Goal: Navigation & Orientation: Find specific page/section

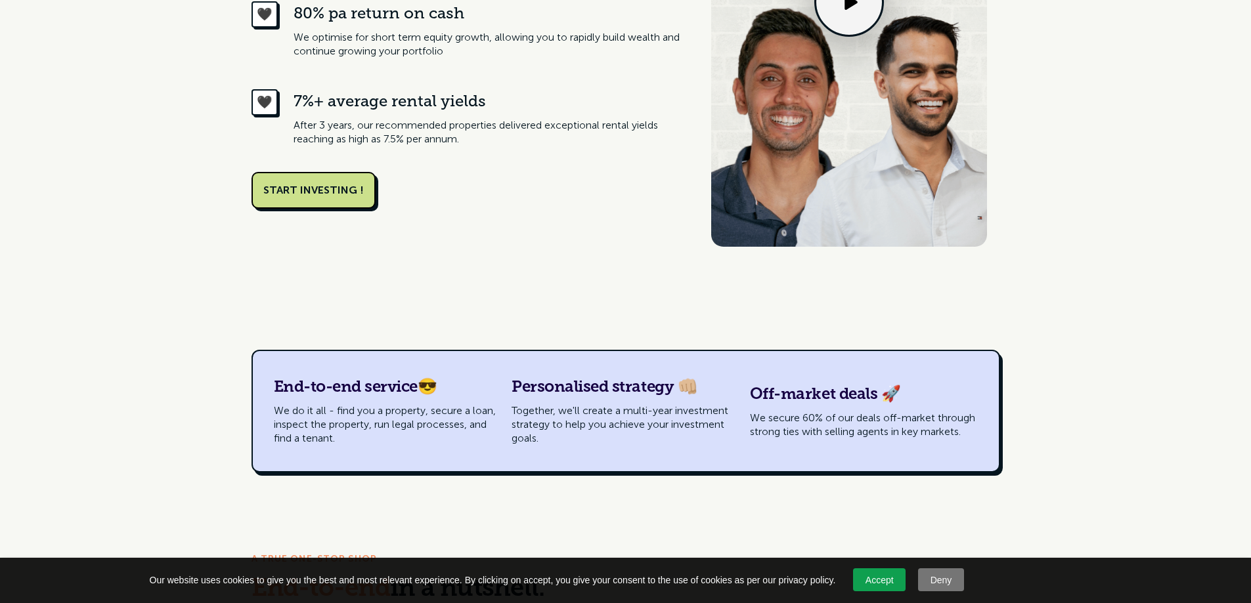
scroll to position [853, 0]
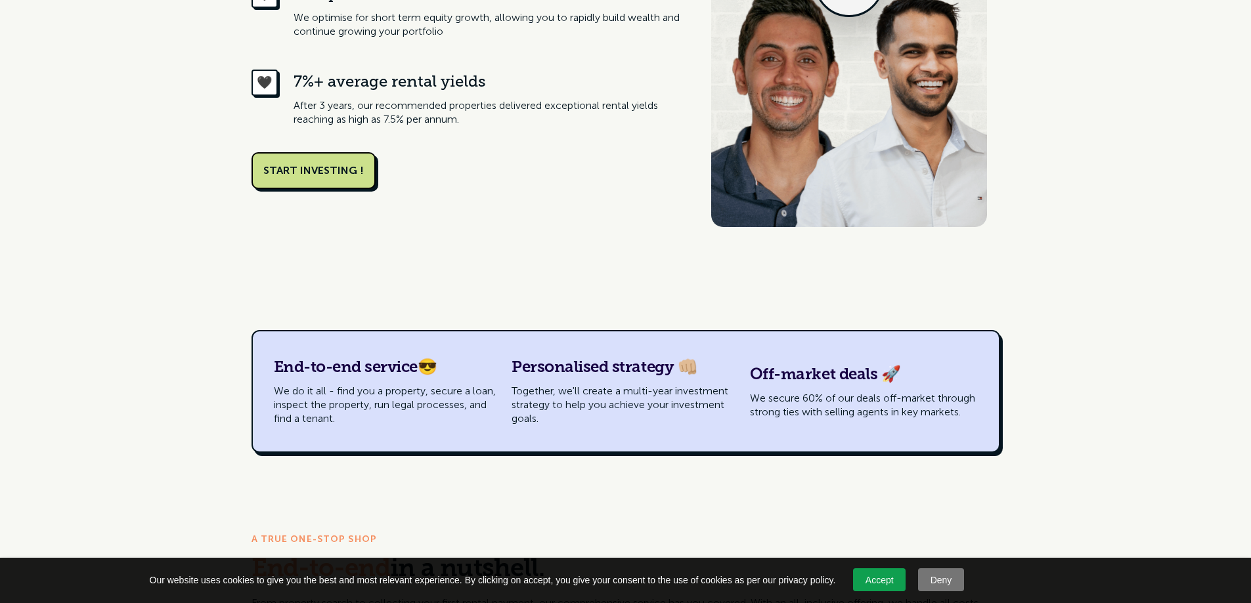
click at [865, 586] on link "Accept" at bounding box center [879, 580] width 53 height 23
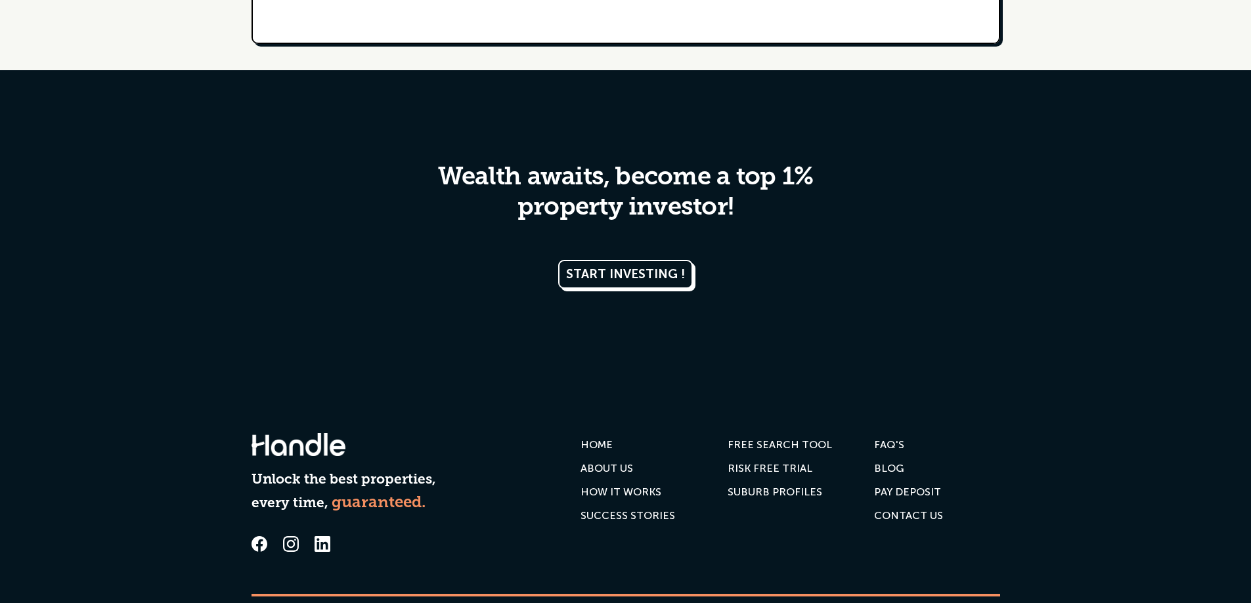
scroll to position [6468, 0]
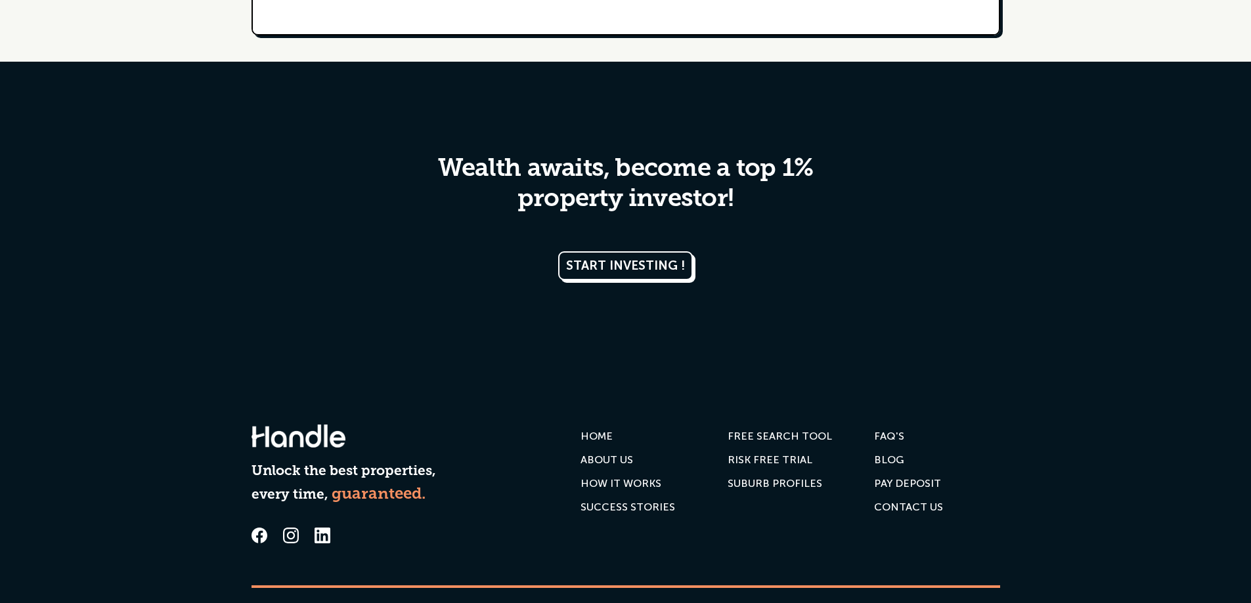
click at [773, 443] on div "FREE SEARCH TOOL" at bounding box center [779, 436] width 104 height 13
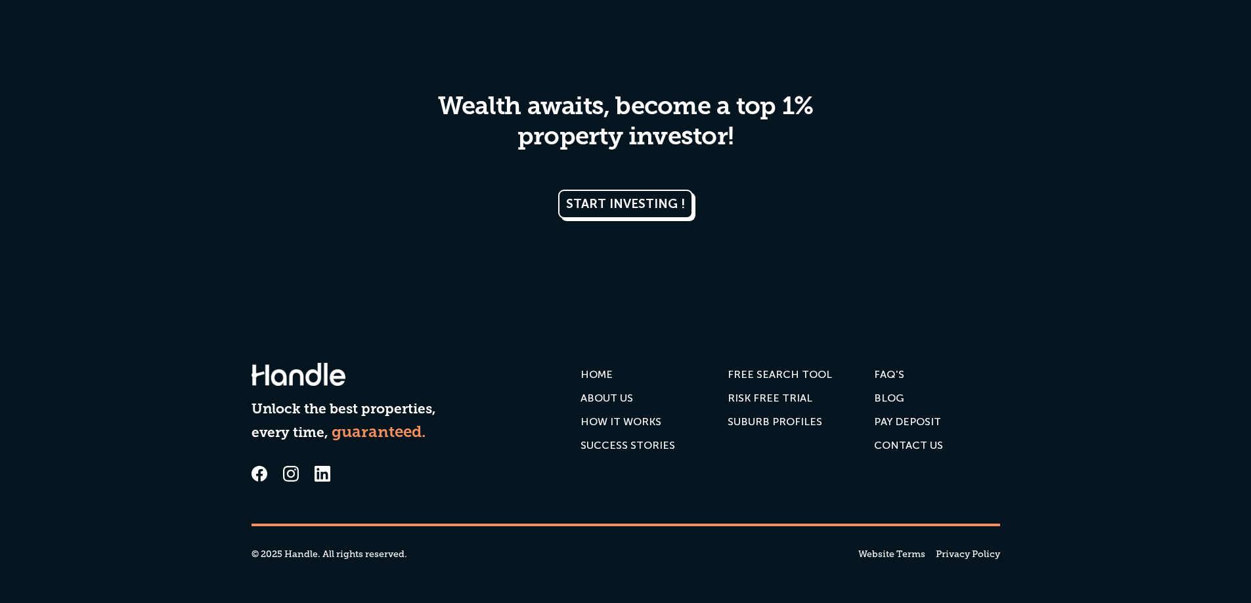
scroll to position [6654, 0]
click at [783, 398] on div "RISK FREE TRIAL" at bounding box center [769, 398] width 85 height 13
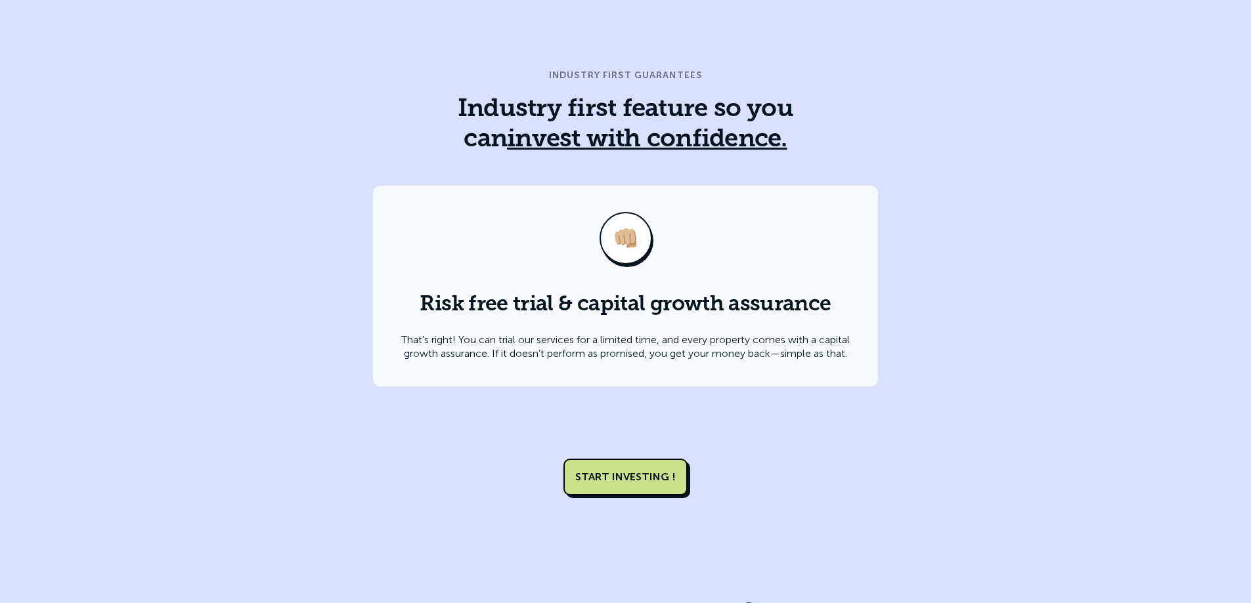
scroll to position [5069, 0]
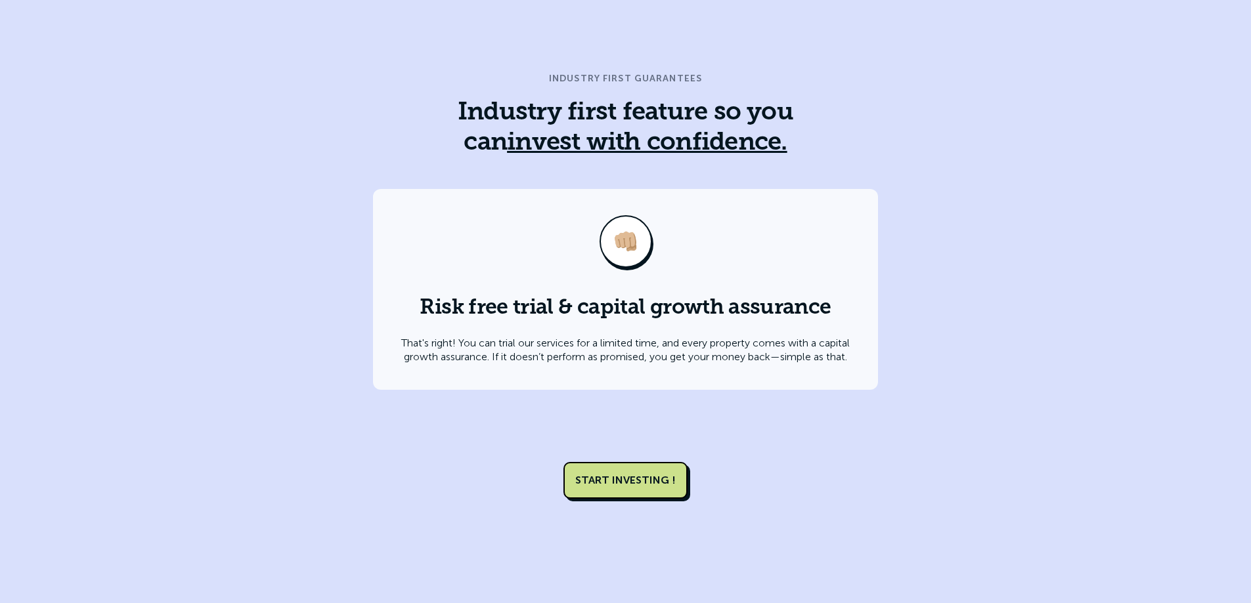
click at [650, 462] on link "START INVESTING !" at bounding box center [625, 480] width 124 height 37
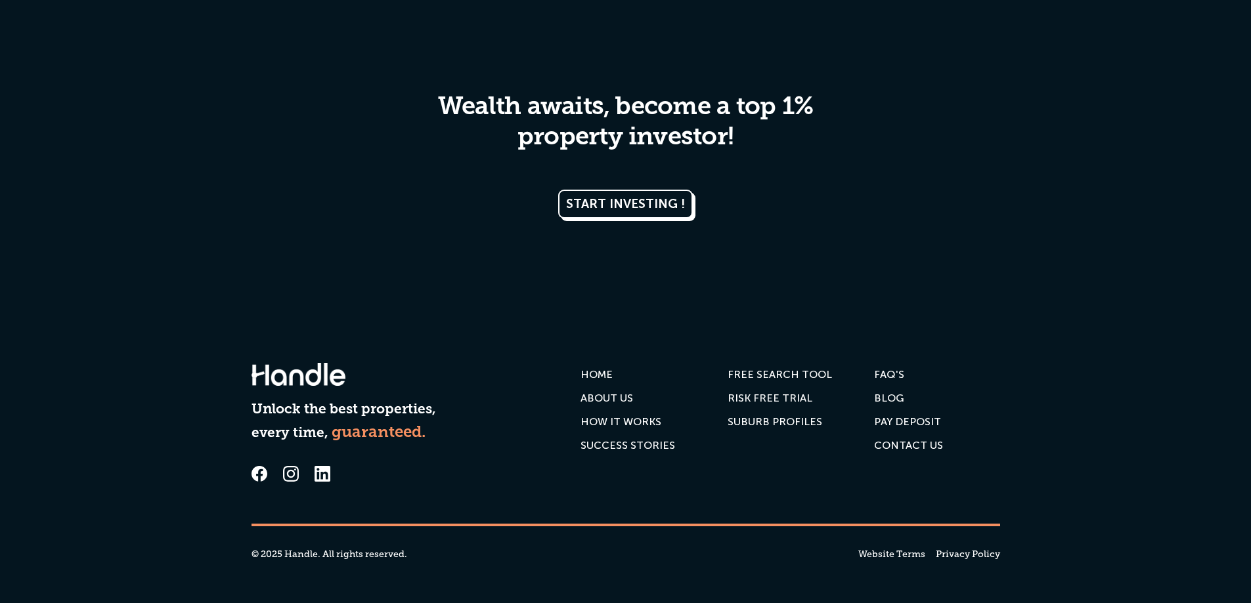
scroll to position [5916, 0]
click at [632, 443] on div "SUCCESS STORIES" at bounding box center [627, 445] width 95 height 13
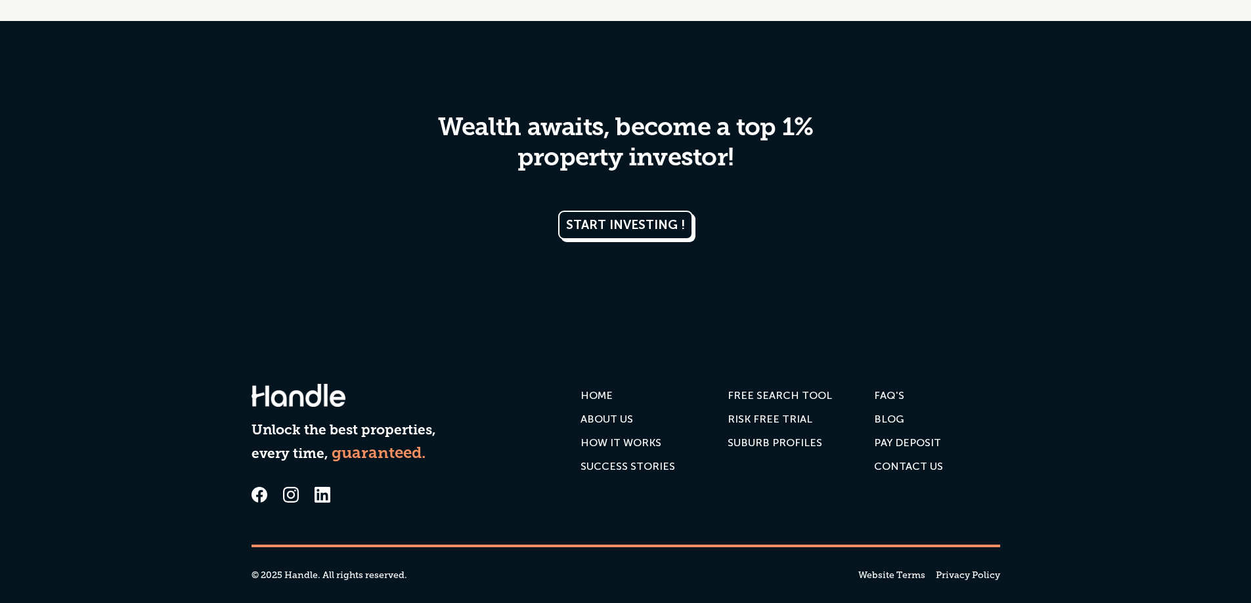
scroll to position [6944, 0]
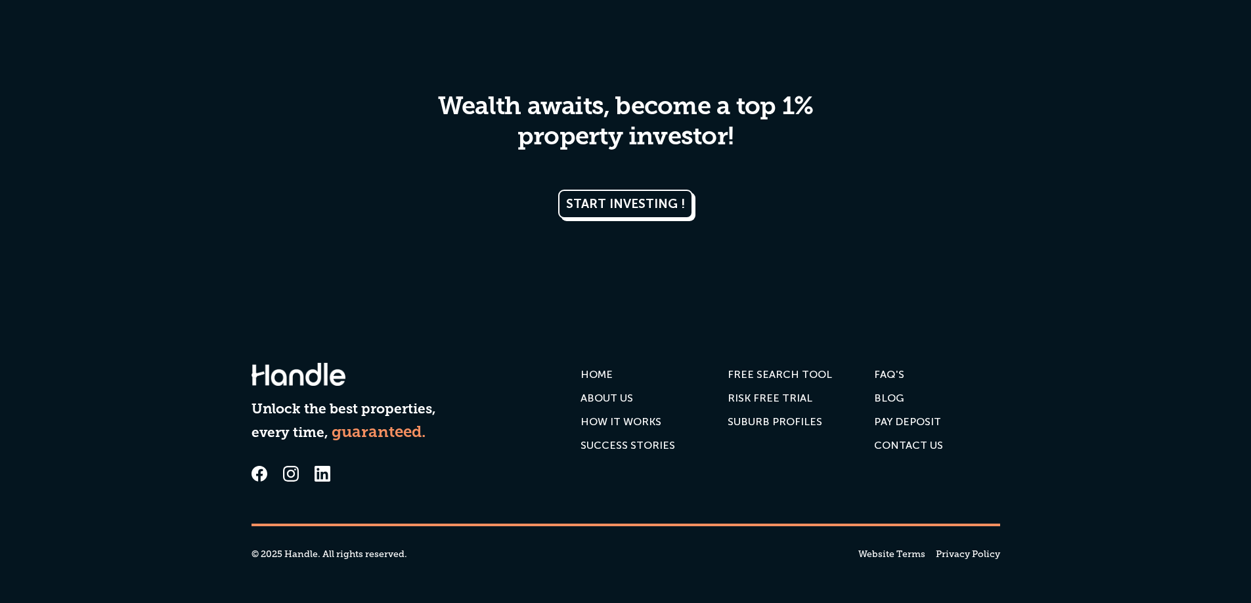
click at [921, 423] on div "PAY DEPOSIT" at bounding box center [907, 422] width 67 height 13
